Goal: Task Accomplishment & Management: Complete application form

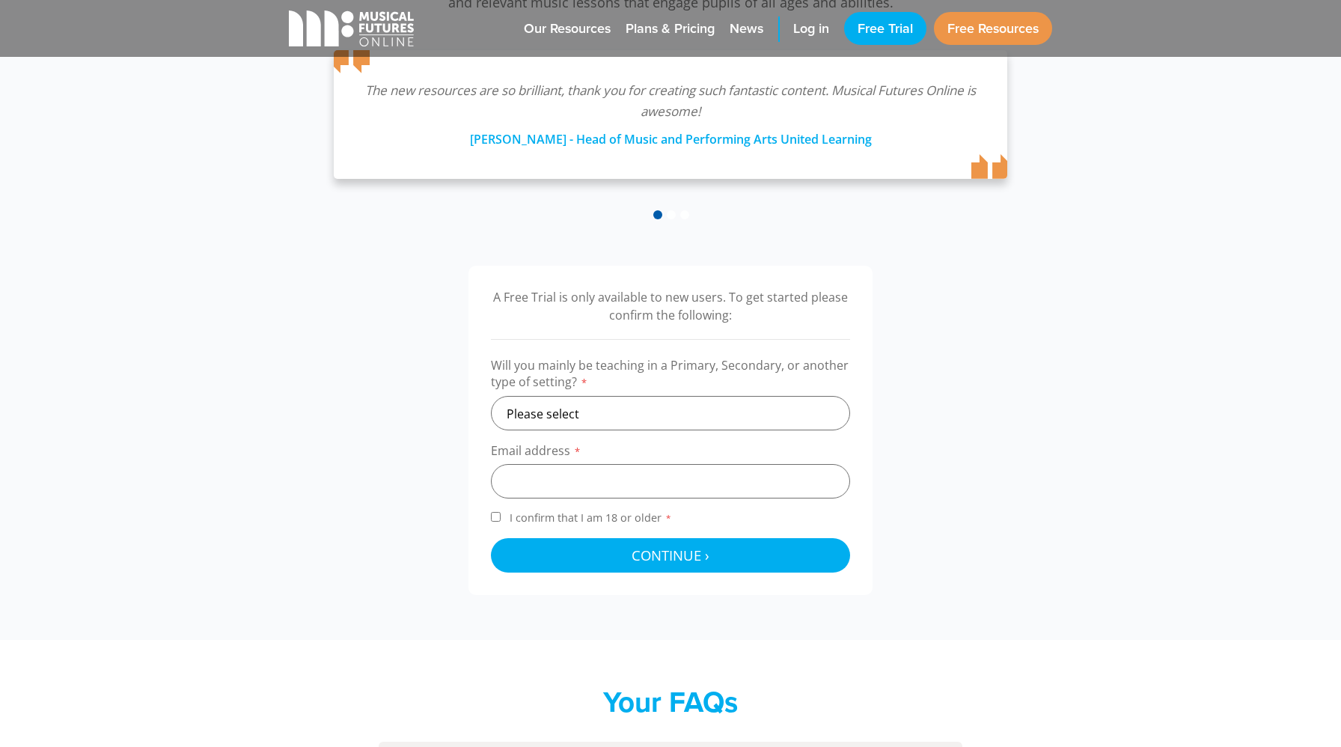
scroll to position [299, 0]
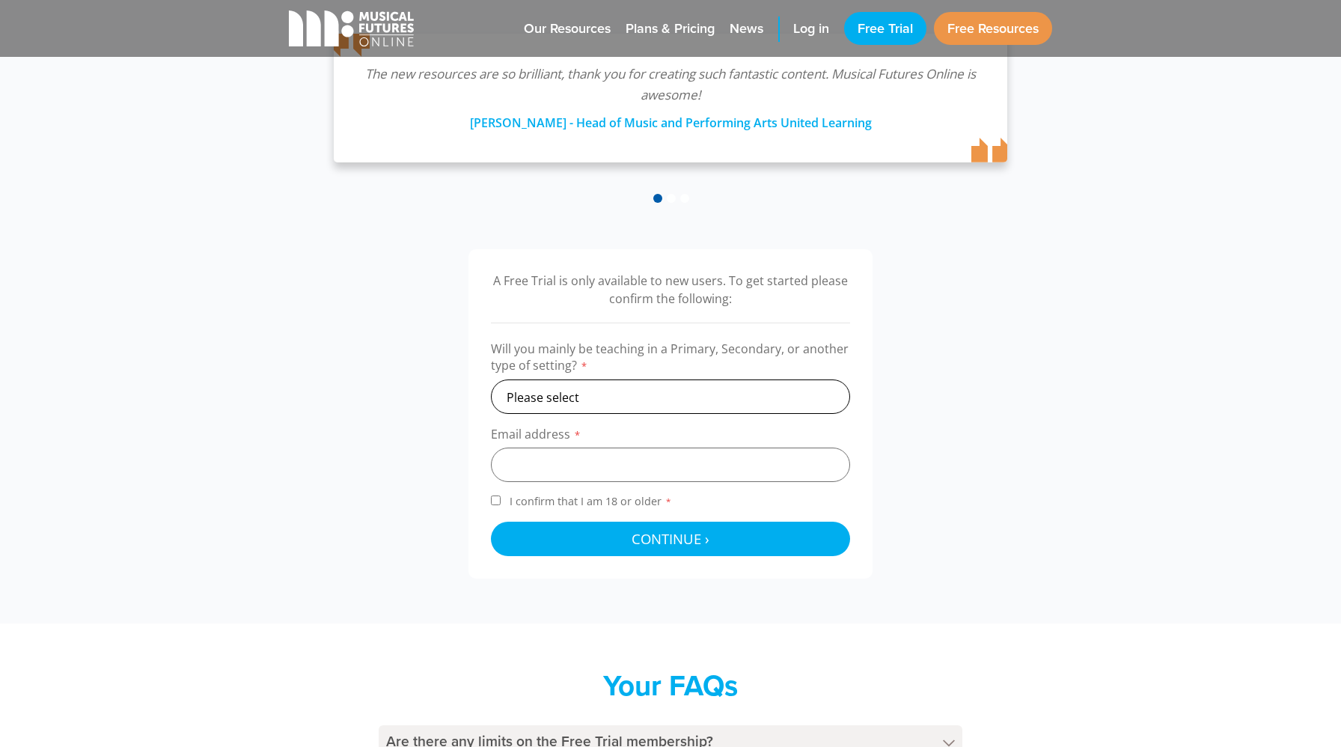
click at [597, 398] on select "Please select Primary Secondary Other" at bounding box center [670, 396] width 359 height 34
select select "other"
click at [491, 379] on select "Please select Primary Secondary Other" at bounding box center [670, 396] width 359 height 34
click at [565, 456] on input "email" at bounding box center [670, 465] width 359 height 34
type input "nicholasward@panagaschool.net"
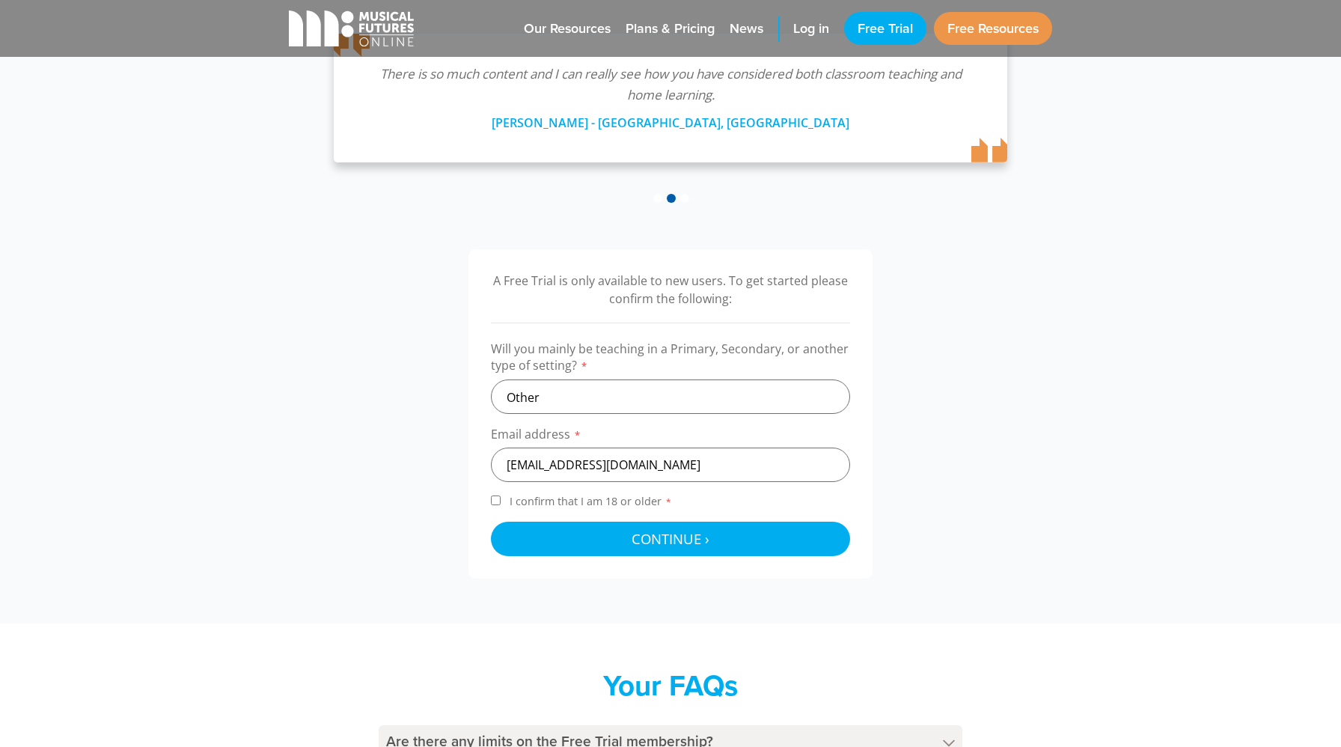
click at [496, 496] on input "I confirm that I am 18 or older *" at bounding box center [496, 500] width 10 height 10
checkbox input "true"
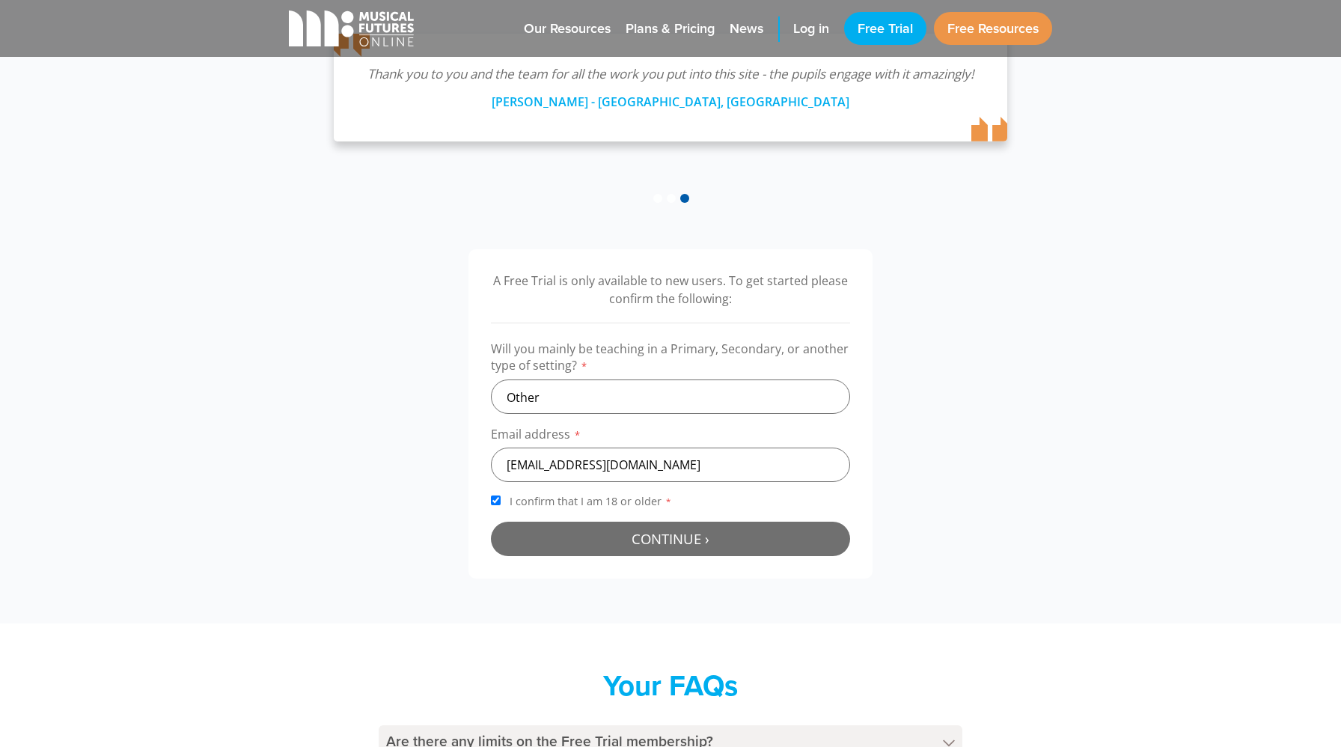
click at [613, 536] on button "Continue › Checking your details..." at bounding box center [670, 539] width 359 height 34
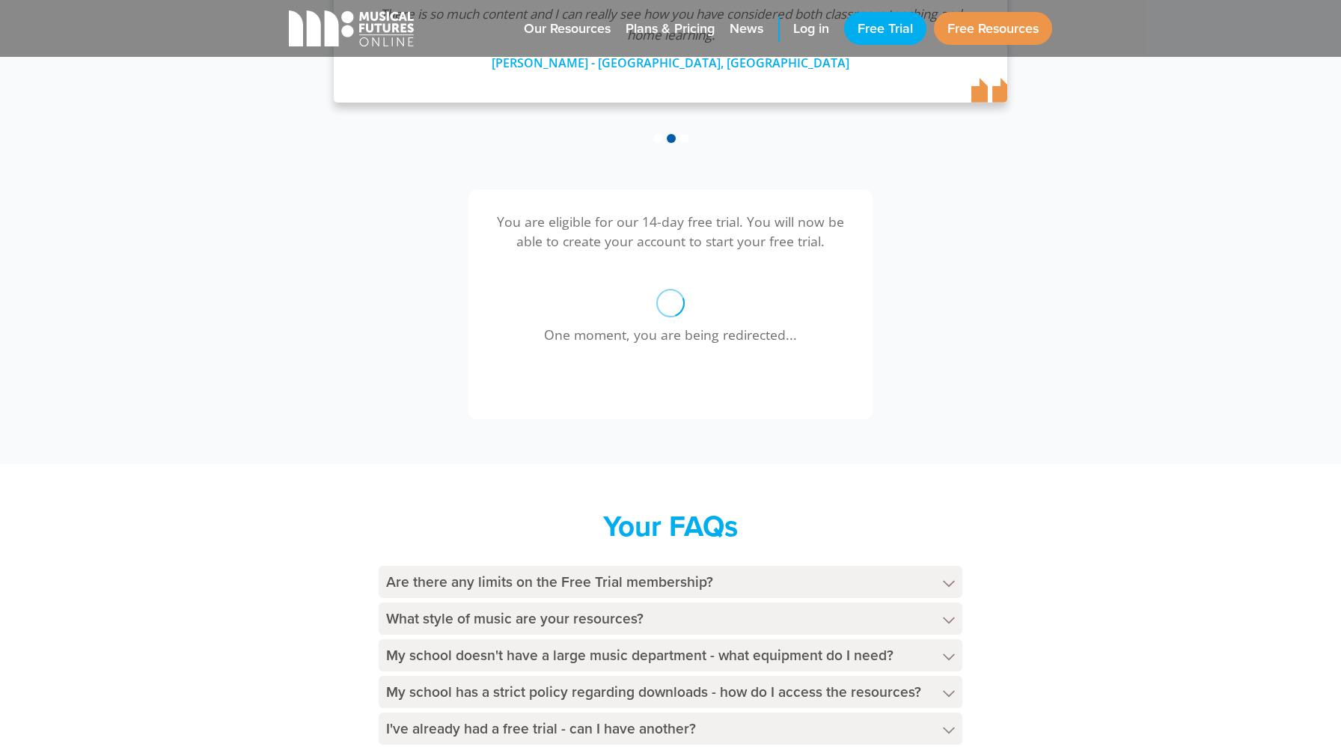
scroll to position [347, 0]
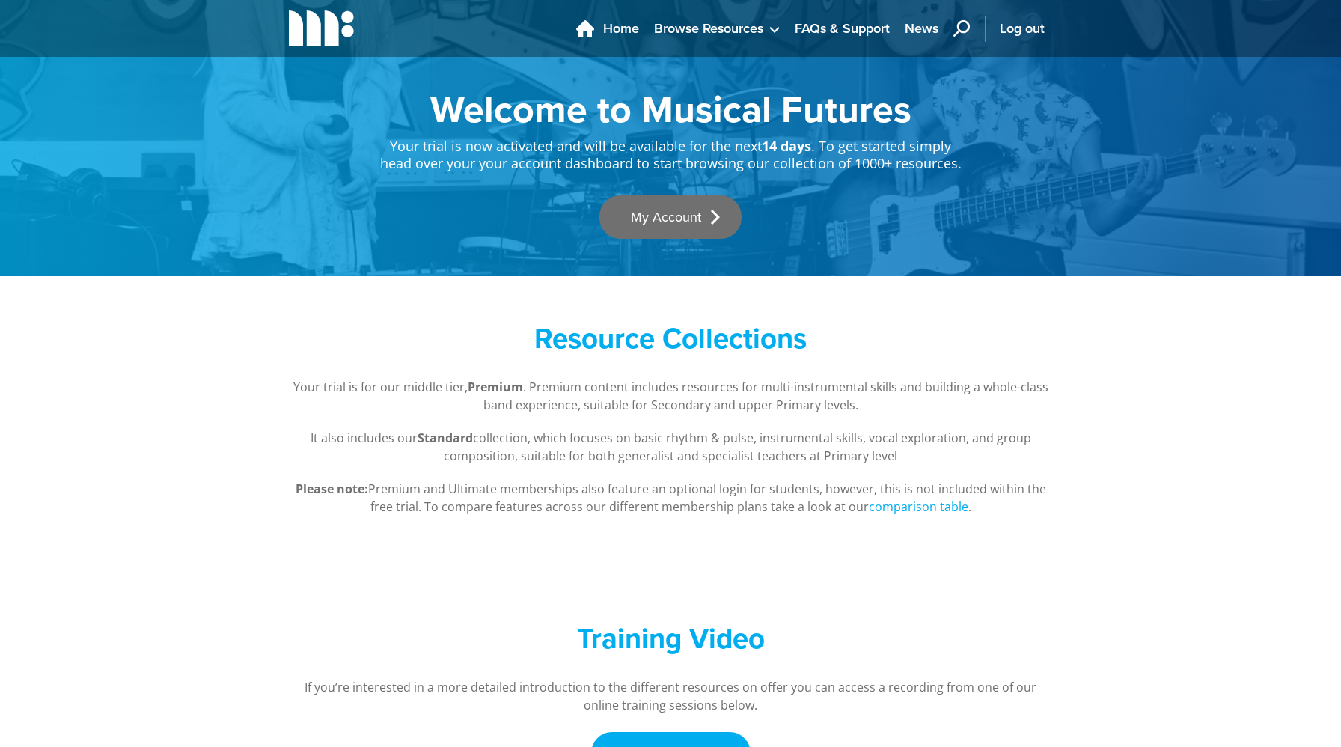
click at [669, 216] on link "My Account" at bounding box center [671, 216] width 142 height 43
